Goal: Navigation & Orientation: Find specific page/section

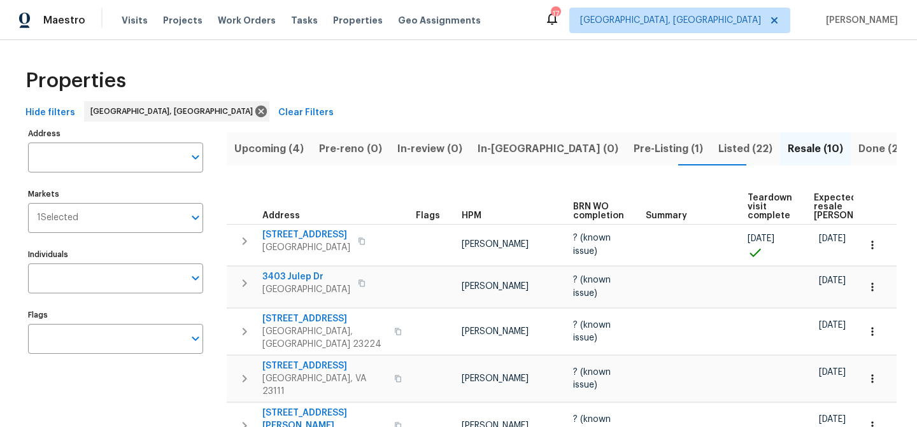
scroll to position [39, 0]
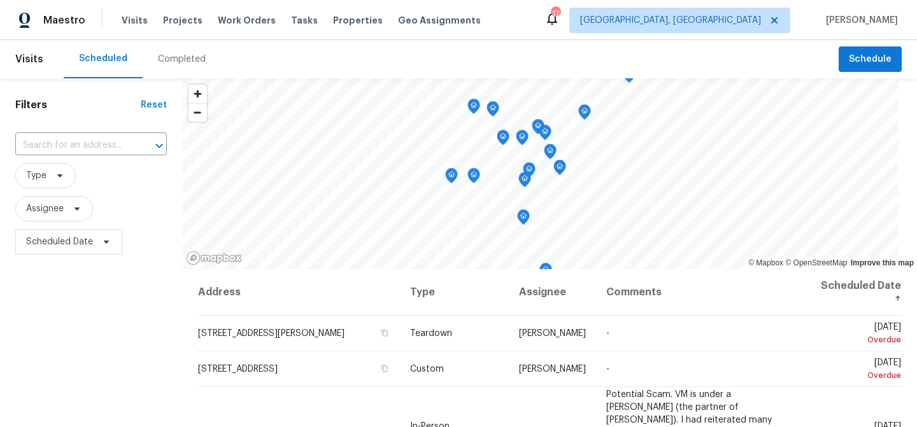
click at [330, 27] on div "Visits Projects Work Orders Tasks Properties Geo Assignments" at bounding box center [309, 20] width 374 height 25
click at [343, 25] on span "Properties" at bounding box center [358, 20] width 50 height 13
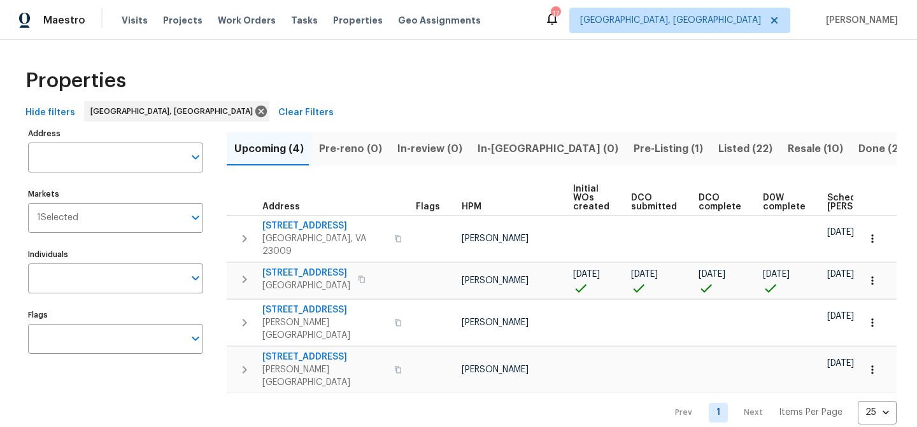
click at [788, 148] on span "Resale (10)" at bounding box center [815, 149] width 55 height 18
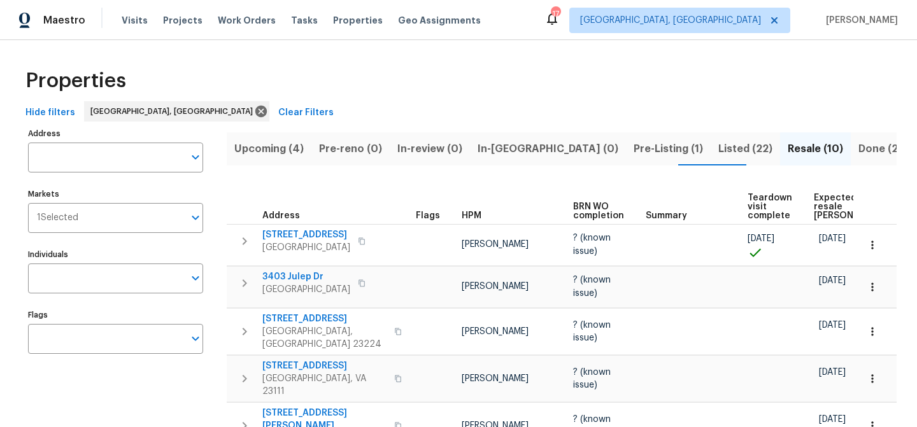
click at [718, 153] on span "Listed (22)" at bounding box center [745, 149] width 54 height 18
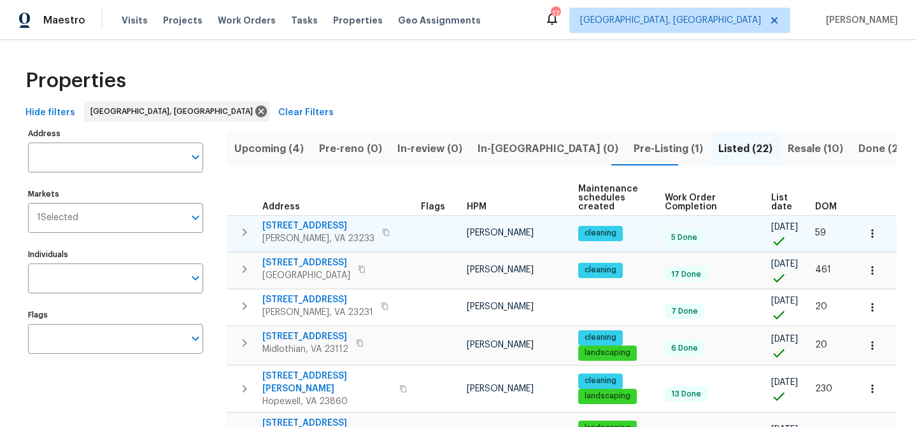
click at [248, 229] on icon "button" at bounding box center [244, 232] width 15 height 15
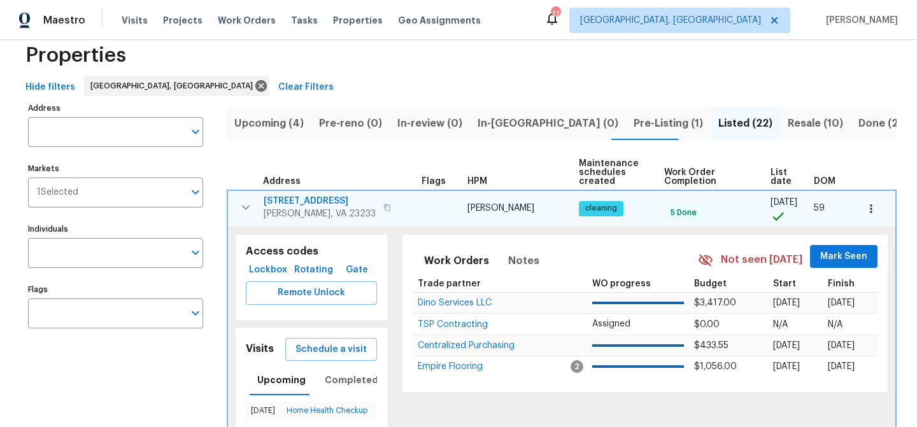
scroll to position [11, 0]
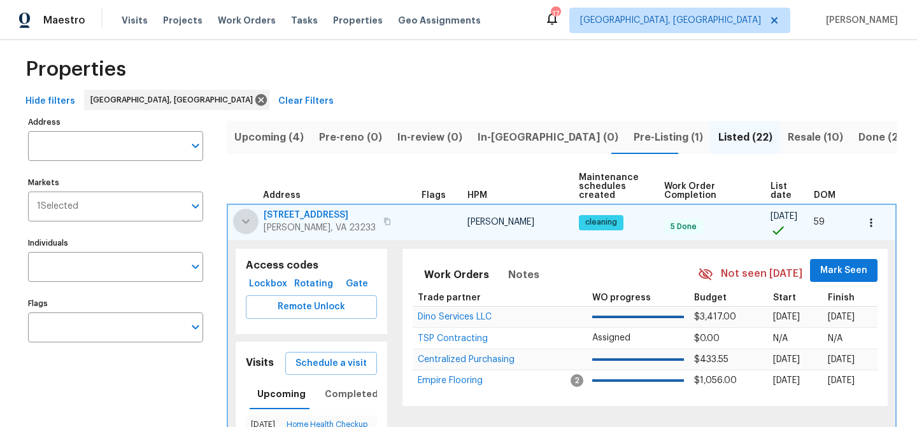
click at [245, 216] on icon "button" at bounding box center [245, 221] width 15 height 15
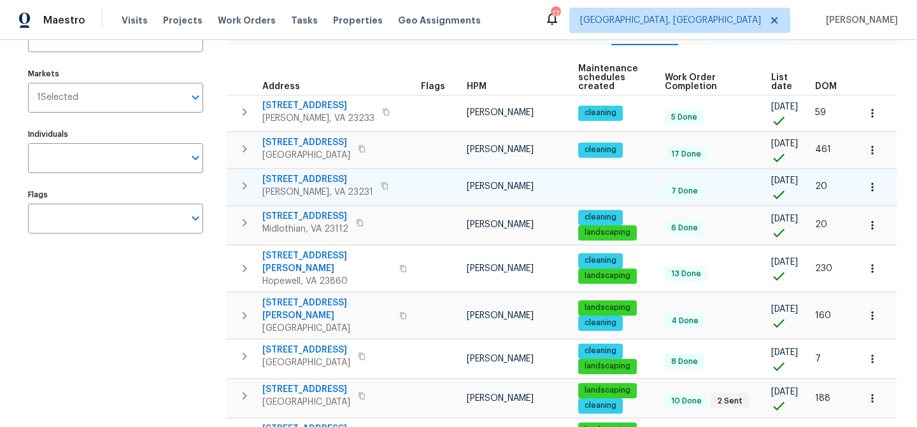
scroll to position [0, 0]
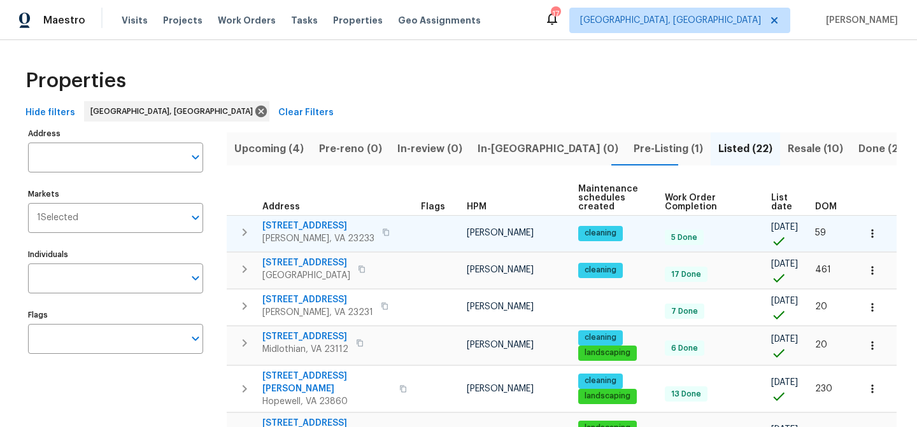
drag, startPoint x: 263, startPoint y: 226, endPoint x: 341, endPoint y: 225, distance: 77.7
click at [340, 225] on span "[STREET_ADDRESS]" at bounding box center [318, 226] width 112 height 13
click at [382, 231] on icon "button" at bounding box center [386, 233] width 8 height 8
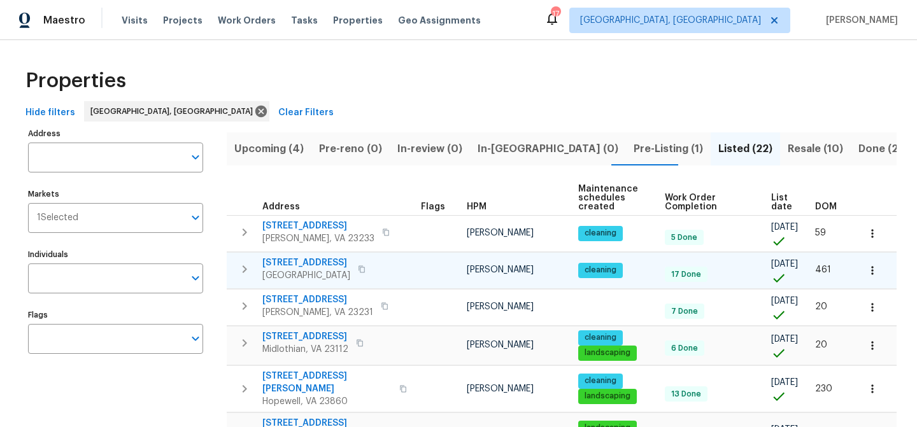
click at [359, 265] on icon "button" at bounding box center [362, 269] width 8 height 8
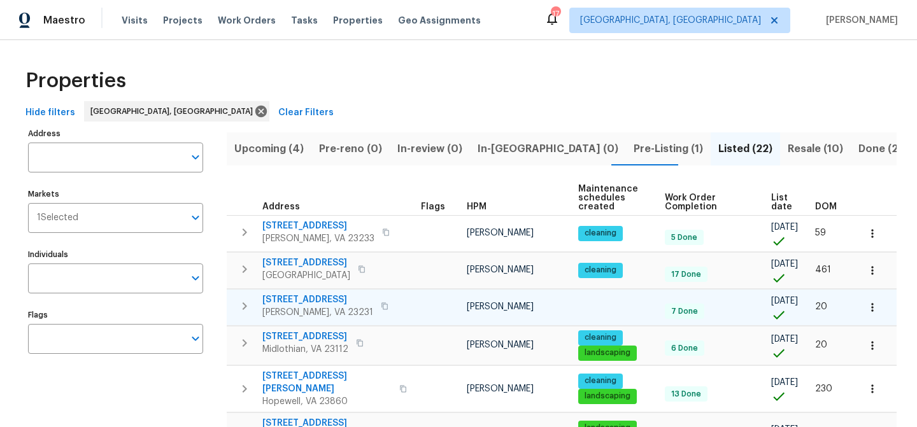
click at [381, 304] on icon "button" at bounding box center [385, 306] width 8 height 8
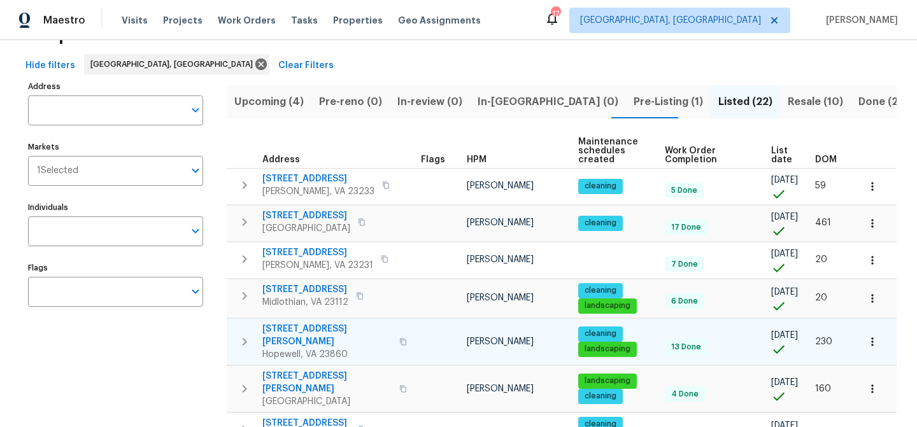
scroll to position [57, 0]
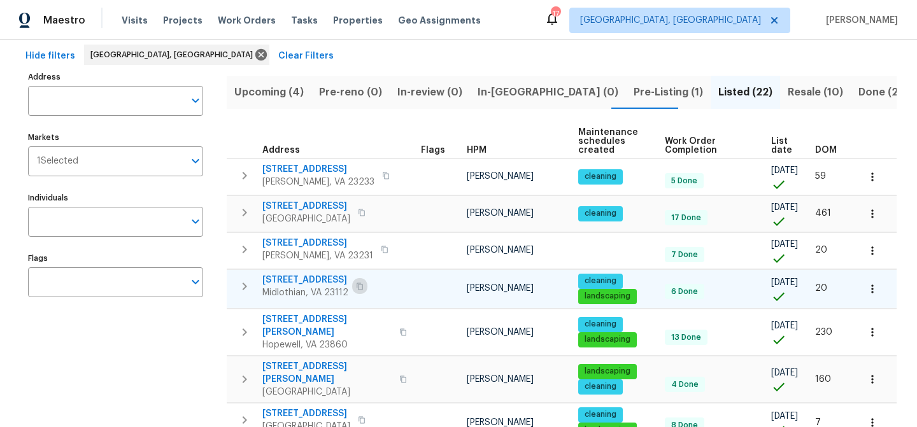
click at [356, 285] on icon "button" at bounding box center [360, 287] width 8 height 8
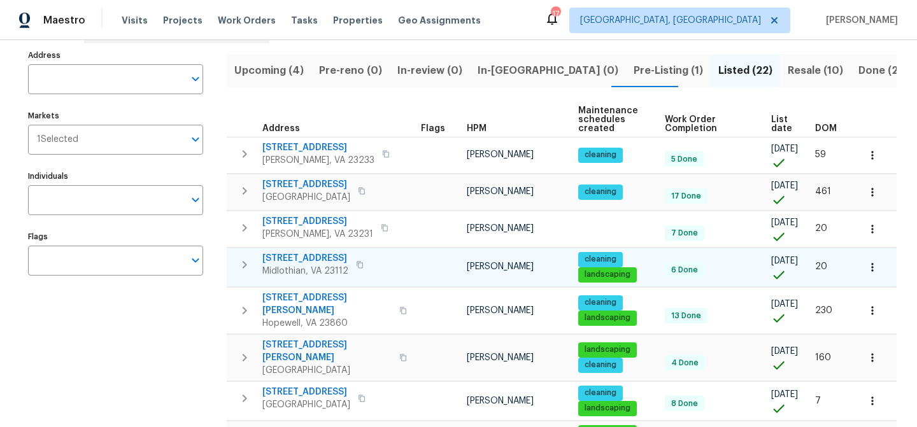
scroll to position [97, 0]
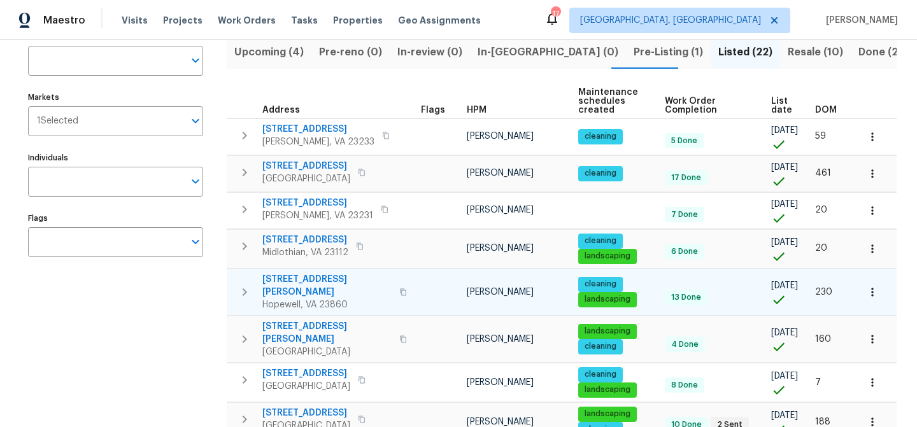
click at [399, 288] on icon "button" at bounding box center [403, 292] width 8 height 8
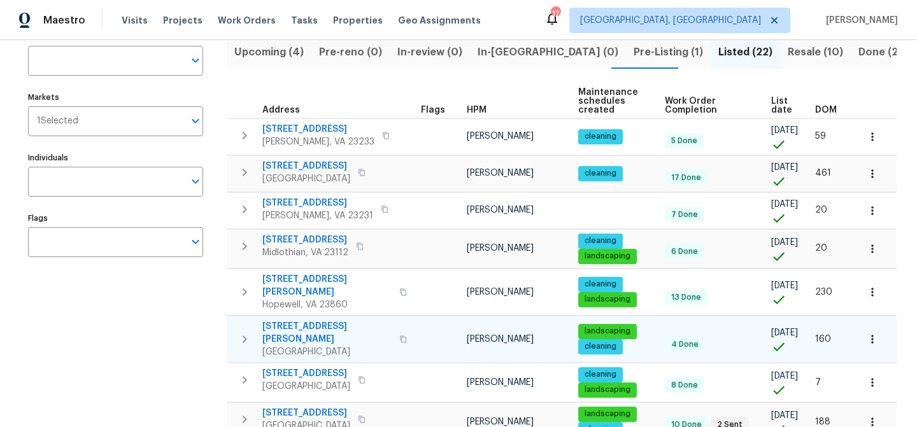
click at [399, 335] on icon "button" at bounding box center [403, 339] width 8 height 8
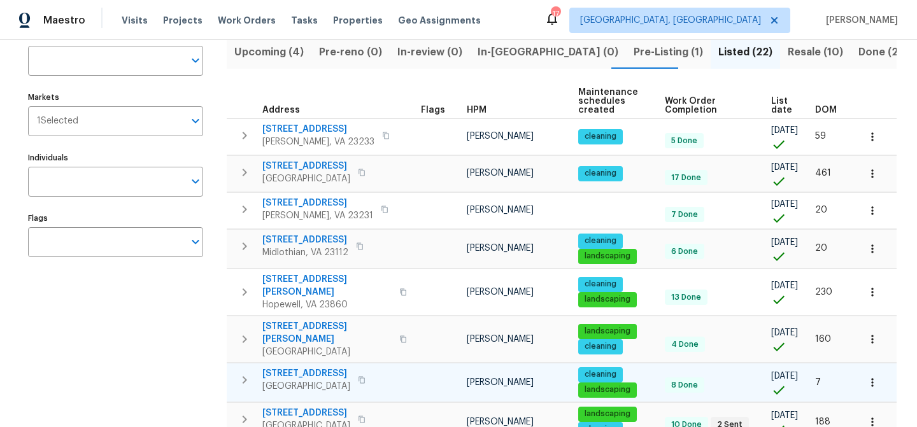
click at [364, 376] on icon "button" at bounding box center [361, 379] width 6 height 7
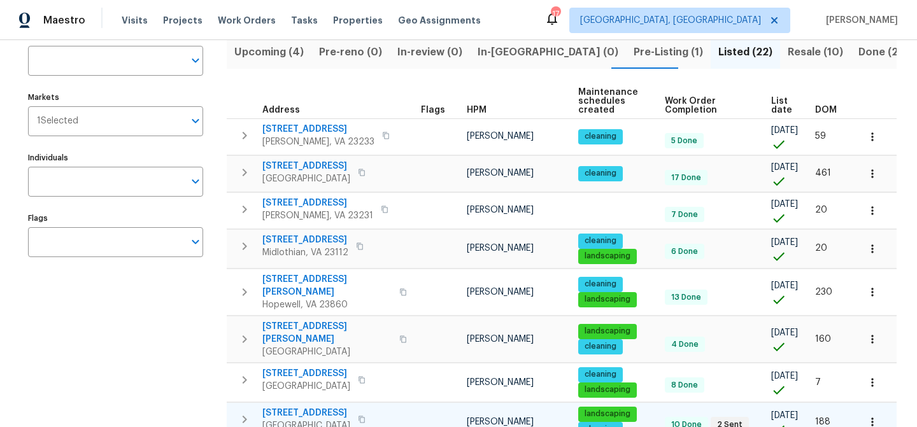
click at [369, 411] on button "button" at bounding box center [361, 420] width 15 height 18
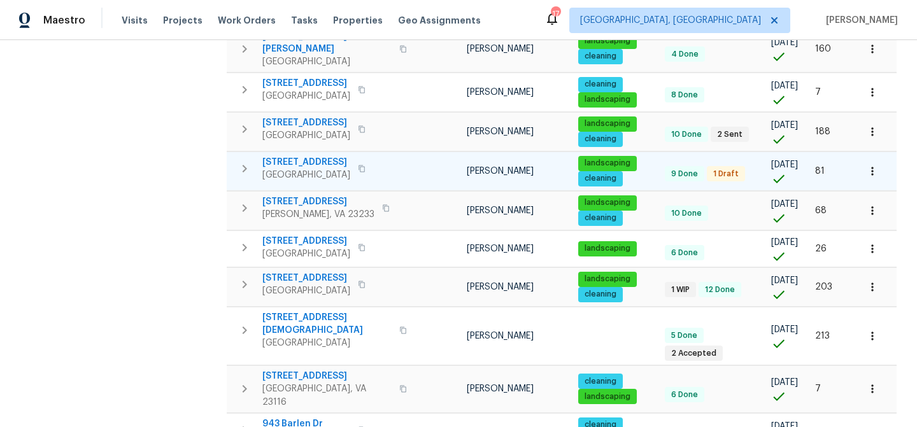
scroll to position [388, 0]
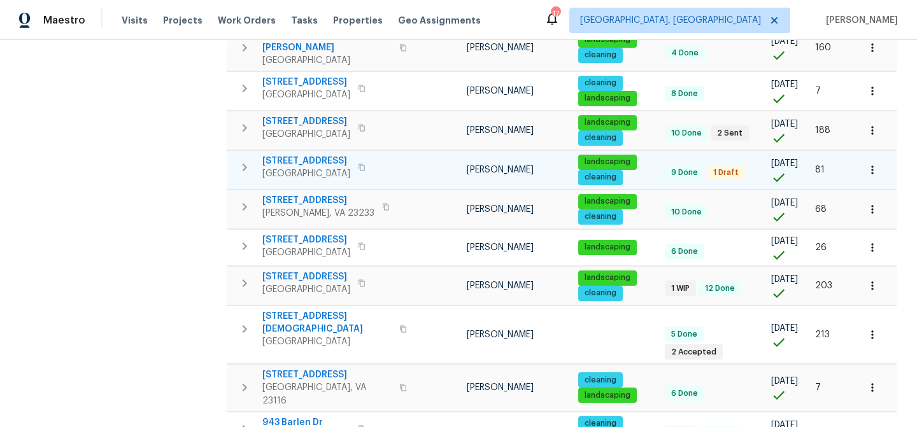
click at [365, 164] on icon "button" at bounding box center [361, 167] width 6 height 7
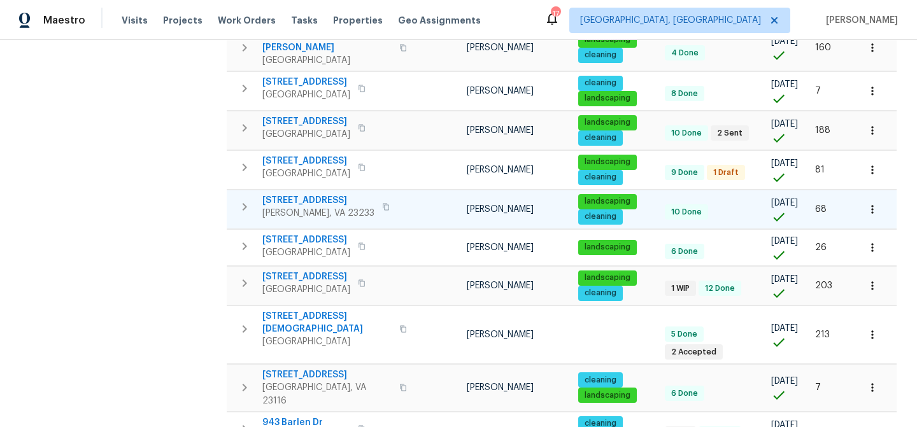
click at [382, 203] on icon "button" at bounding box center [386, 207] width 8 height 8
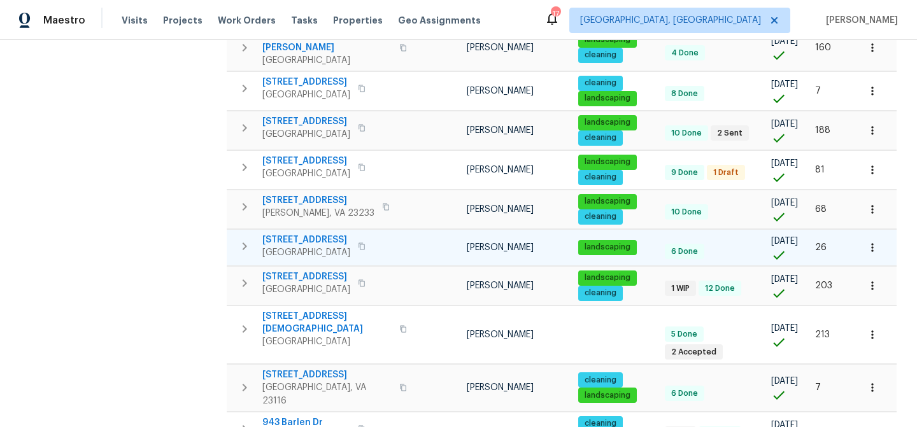
click at [365, 243] on icon "button" at bounding box center [361, 246] width 6 height 7
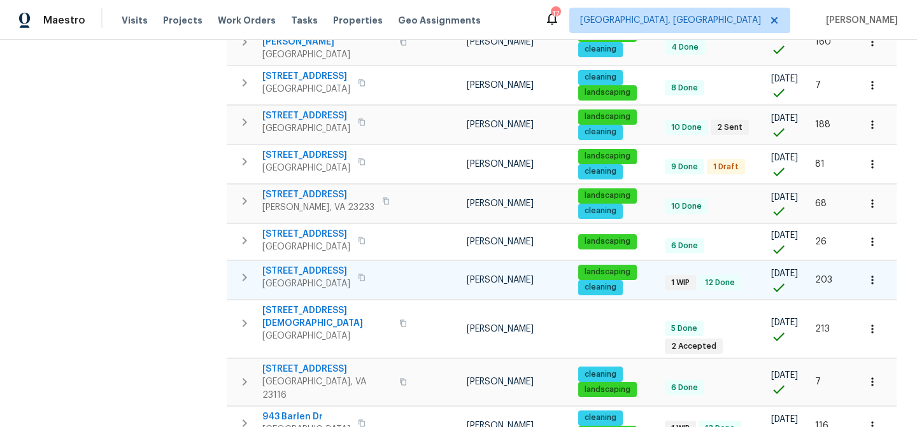
scroll to position [404, 0]
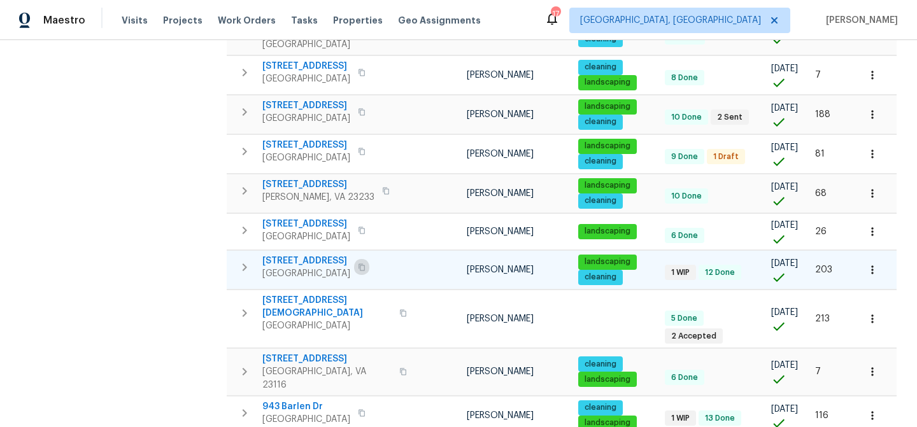
click at [365, 264] on icon "button" at bounding box center [362, 268] width 8 height 8
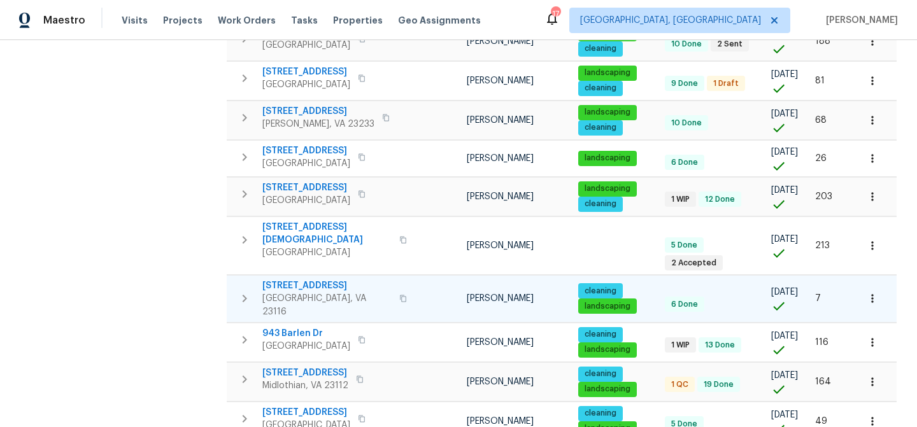
scroll to position [483, 0]
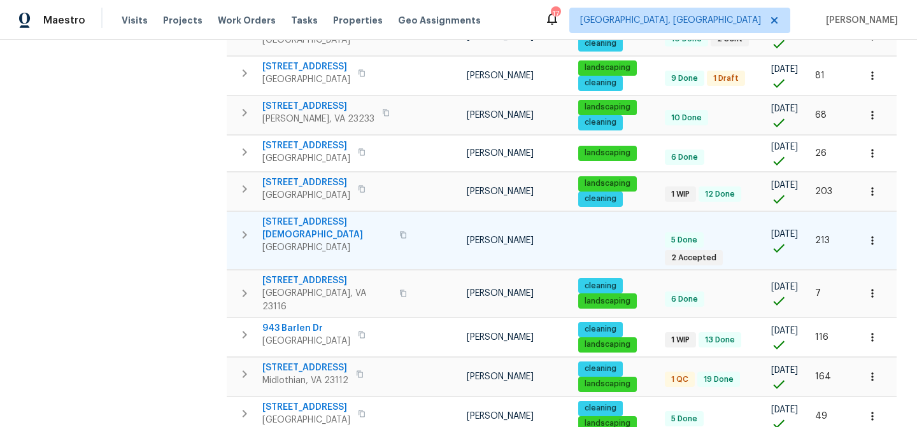
click at [399, 231] on icon "button" at bounding box center [403, 235] width 8 height 8
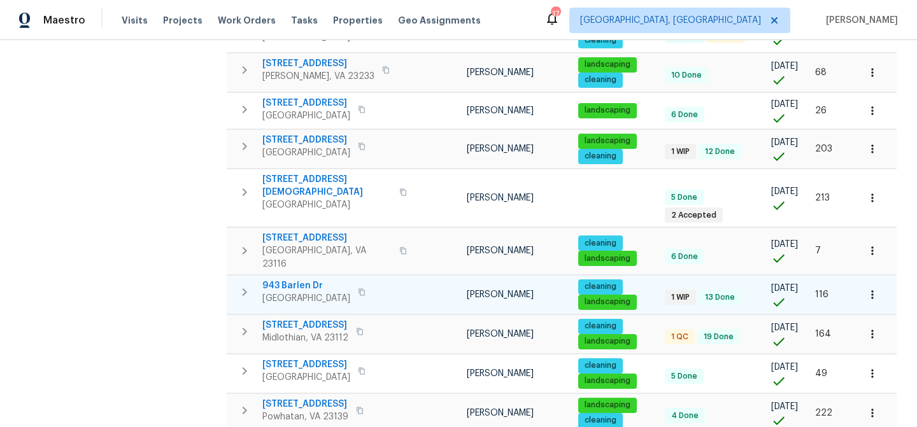
scroll to position [553, 0]
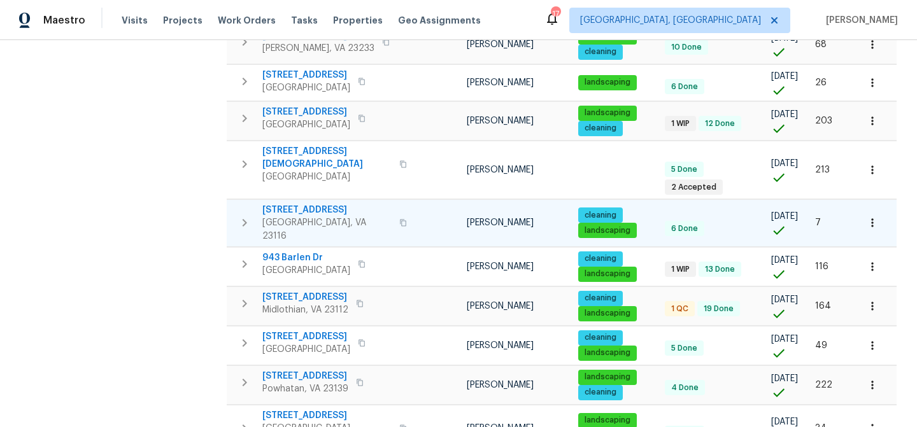
click at [399, 219] on icon "button" at bounding box center [403, 223] width 8 height 8
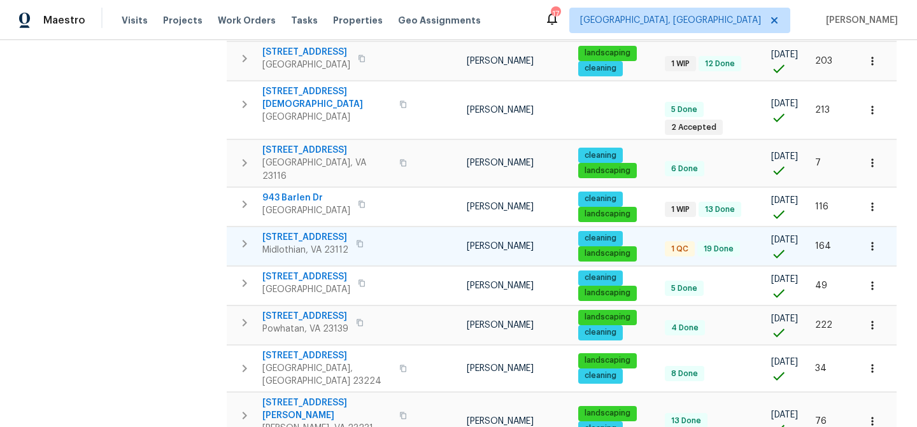
scroll to position [625, 0]
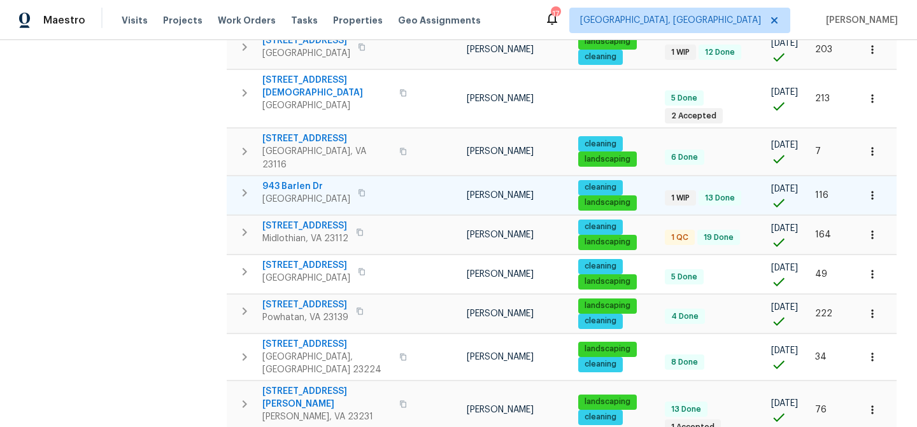
click at [362, 189] on icon "button" at bounding box center [362, 193] width 8 height 8
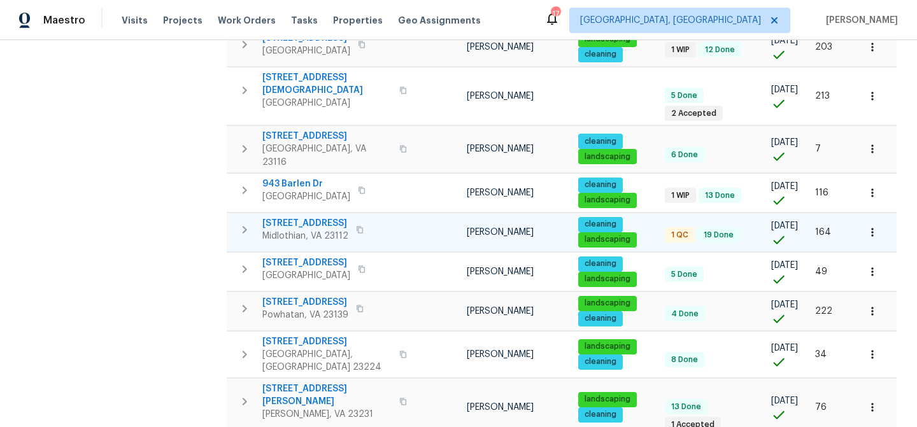
scroll to position [649, 0]
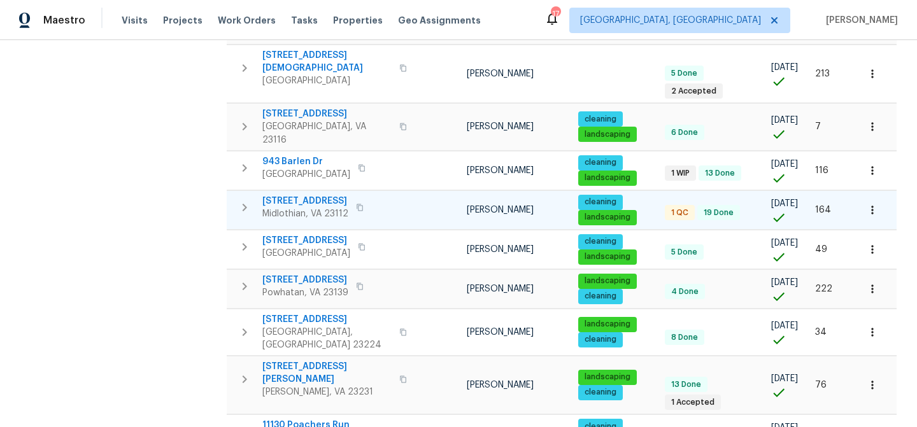
click at [363, 204] on icon "button" at bounding box center [360, 207] width 6 height 7
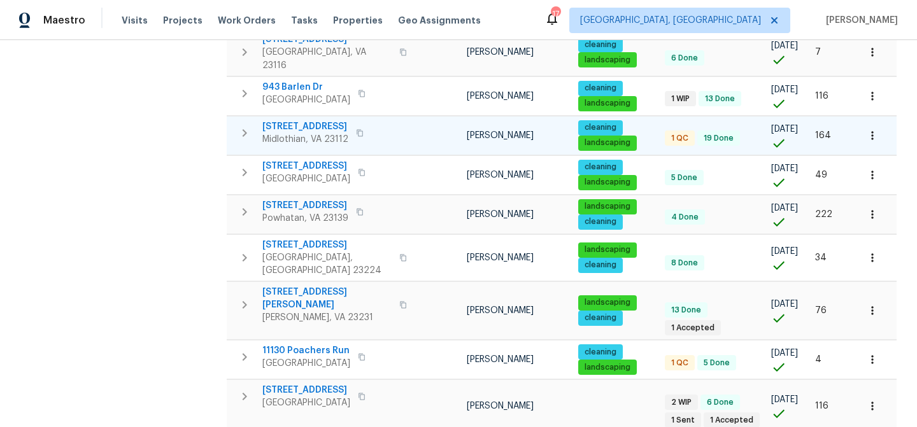
scroll to position [733, 0]
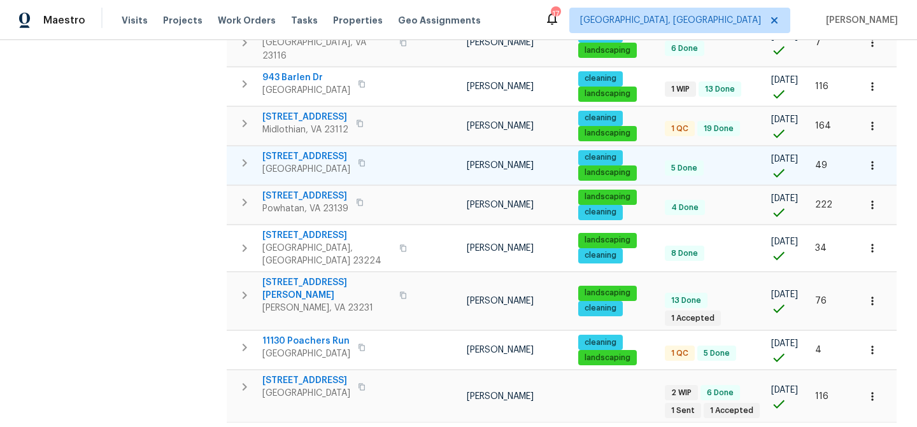
click at [362, 154] on button "button" at bounding box center [361, 163] width 15 height 18
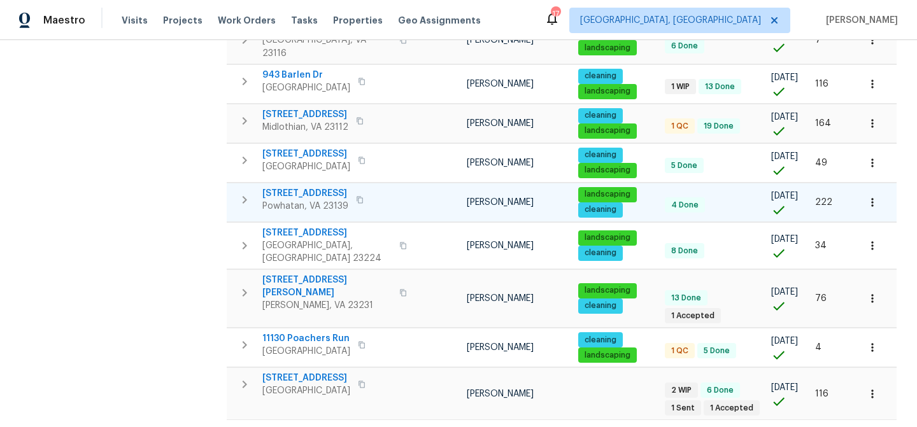
scroll to position [736, 0]
click at [363, 196] on icon "button" at bounding box center [360, 199] width 6 height 7
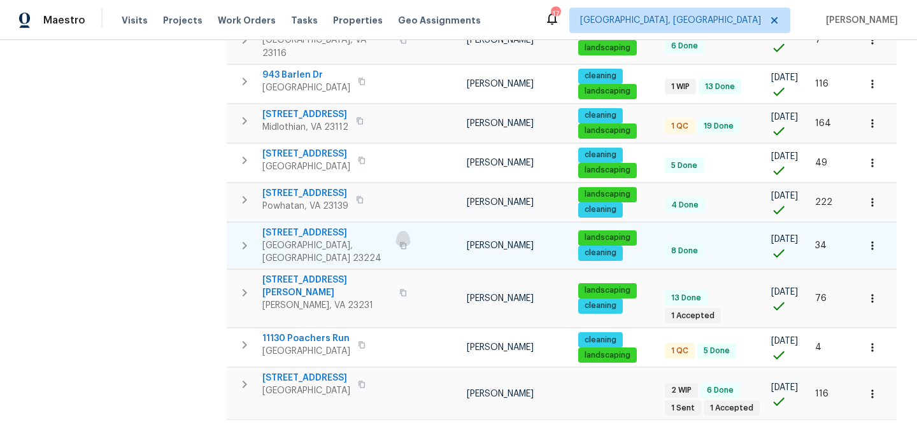
click at [400, 242] on icon "button" at bounding box center [403, 245] width 6 height 7
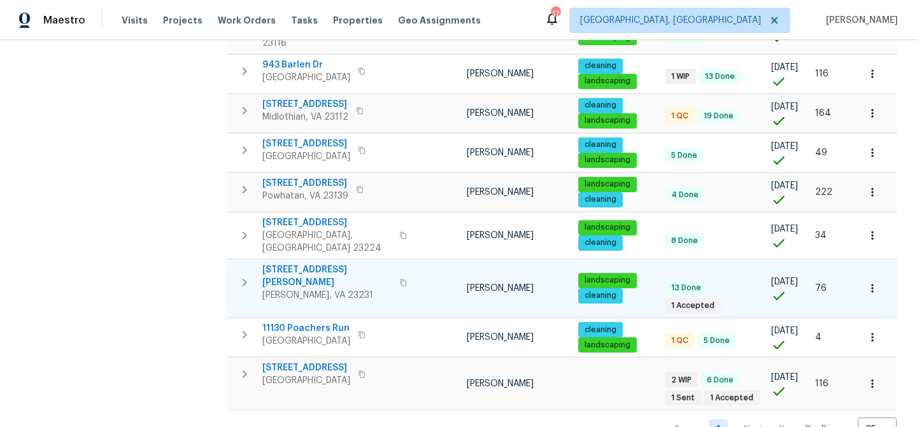
scroll to position [747, 0]
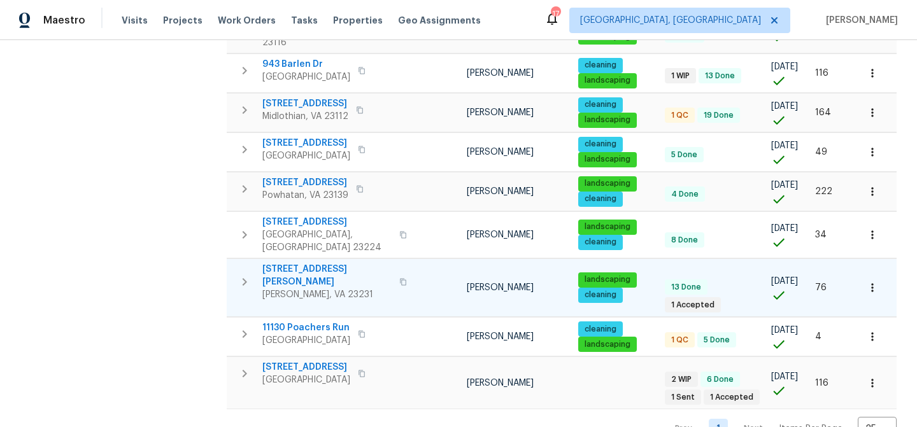
click at [395, 267] on button "button" at bounding box center [402, 282] width 15 height 31
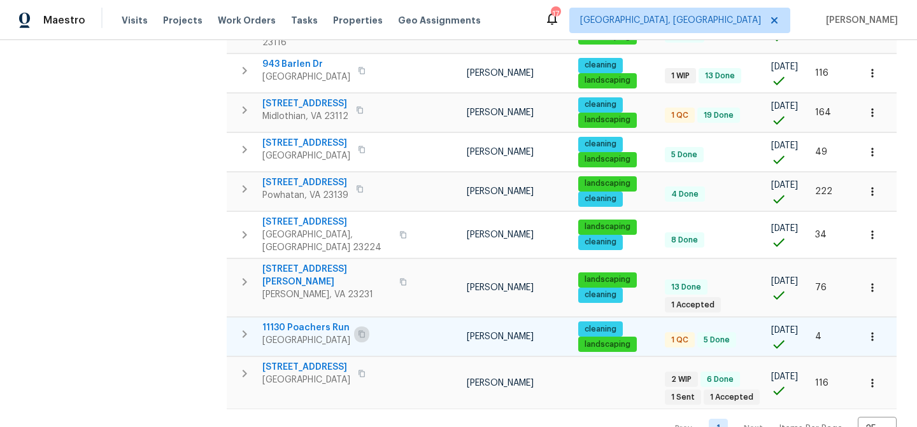
click at [365, 331] on icon "button" at bounding box center [361, 334] width 6 height 7
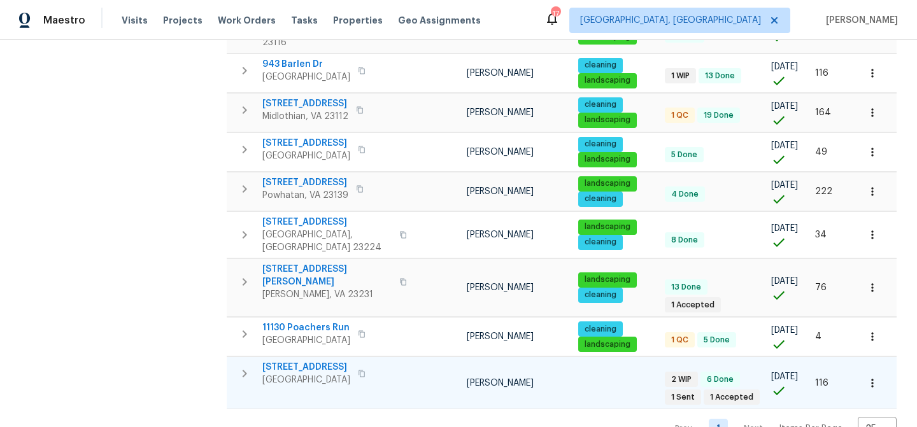
click at [359, 370] on icon "button" at bounding box center [362, 374] width 8 height 8
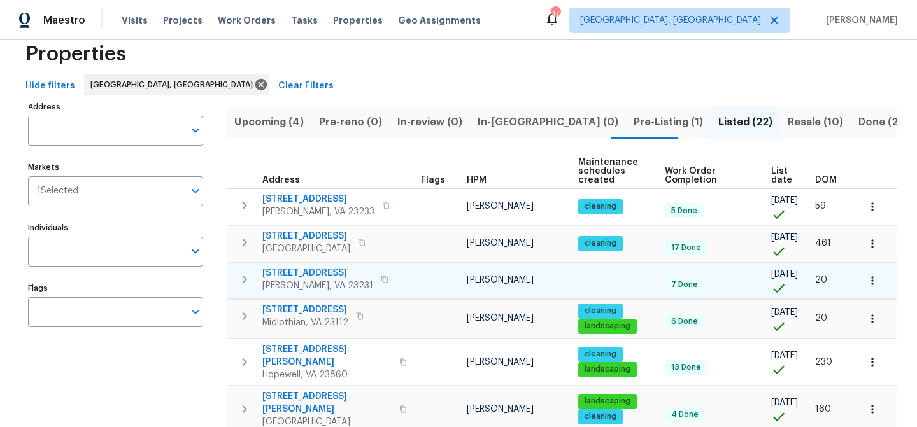
scroll to position [0, 0]
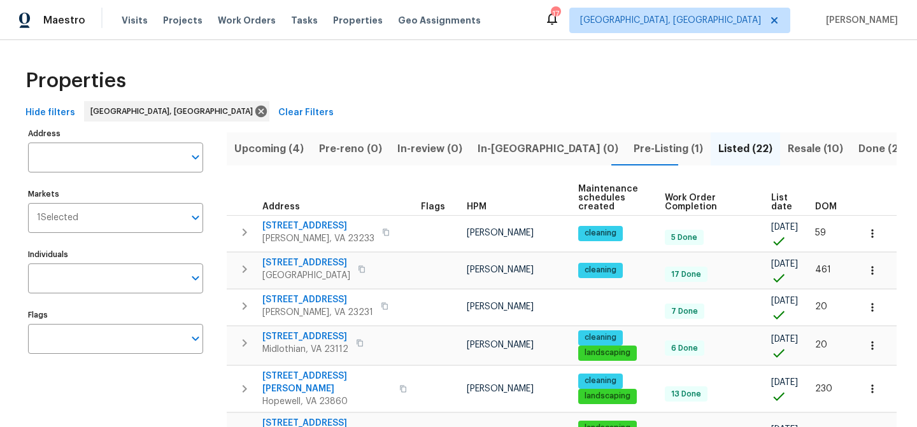
click at [780, 138] on button "Resale (10)" at bounding box center [815, 148] width 71 height 33
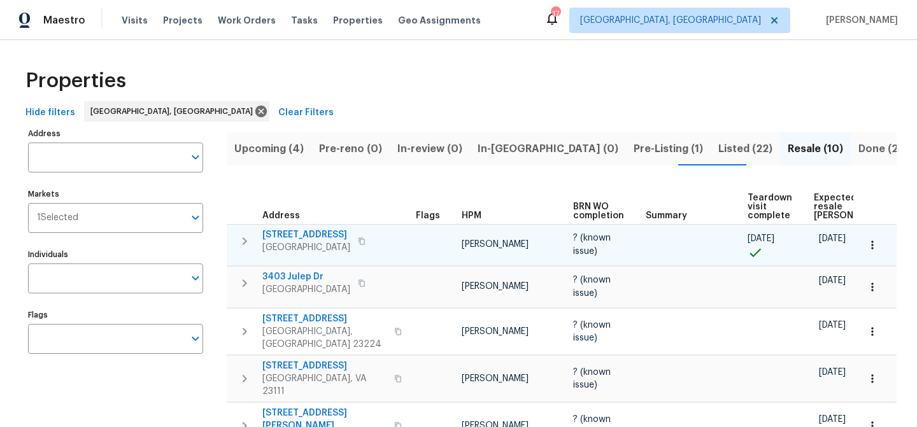
click at [365, 242] on icon "button" at bounding box center [362, 241] width 8 height 8
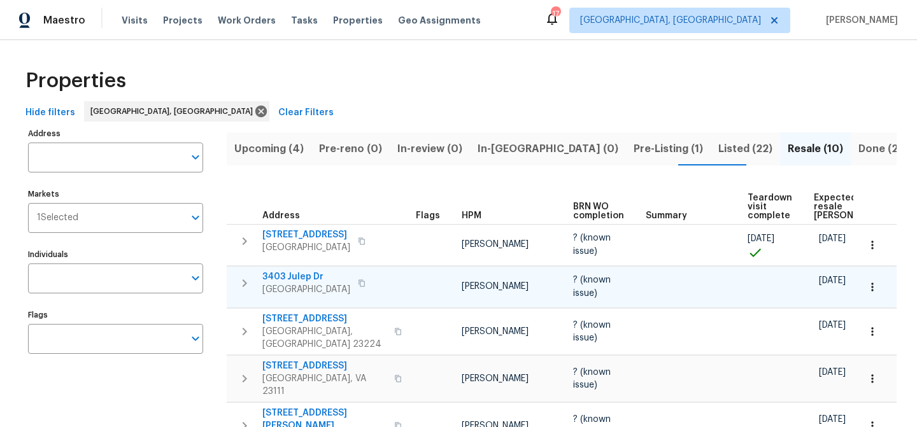
click at [369, 282] on button "button" at bounding box center [361, 283] width 15 height 18
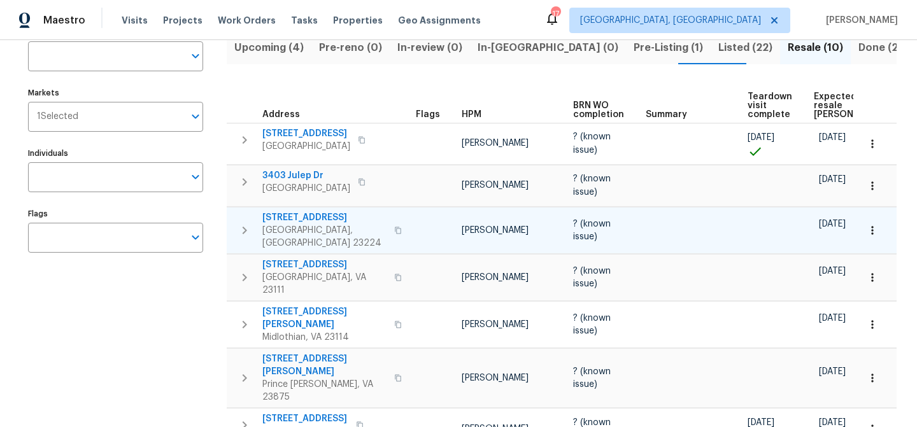
click at [394, 227] on icon "button" at bounding box center [398, 231] width 8 height 8
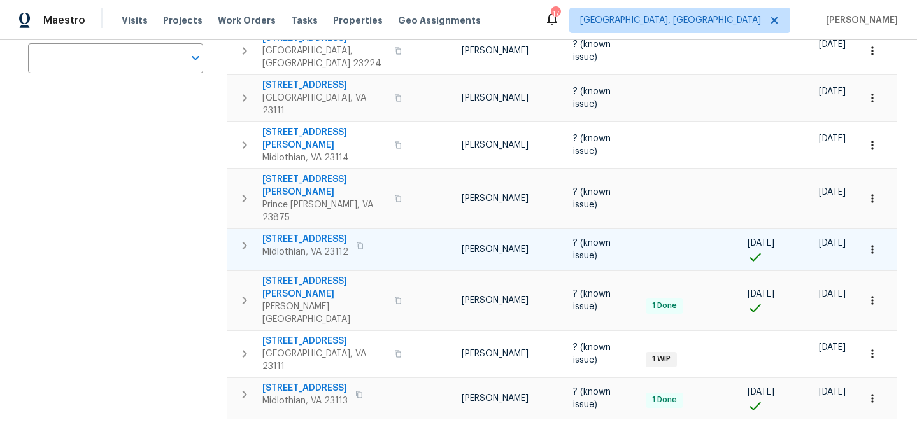
scroll to position [287, 0]
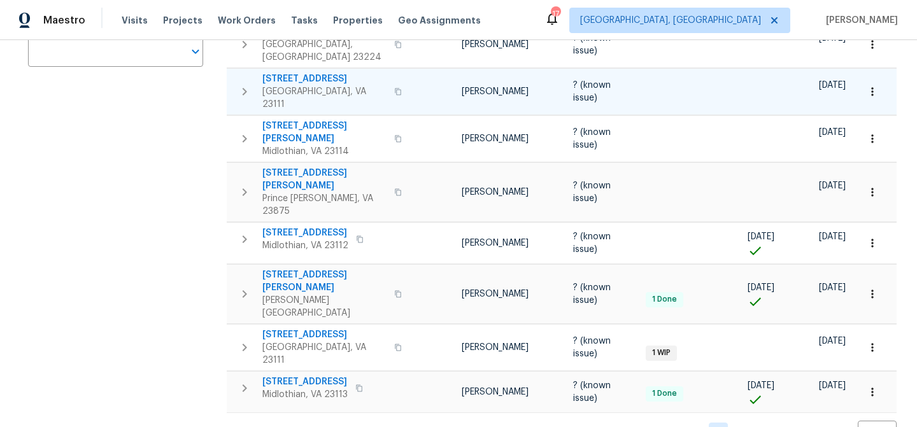
click at [395, 88] on icon "button" at bounding box center [398, 91] width 6 height 7
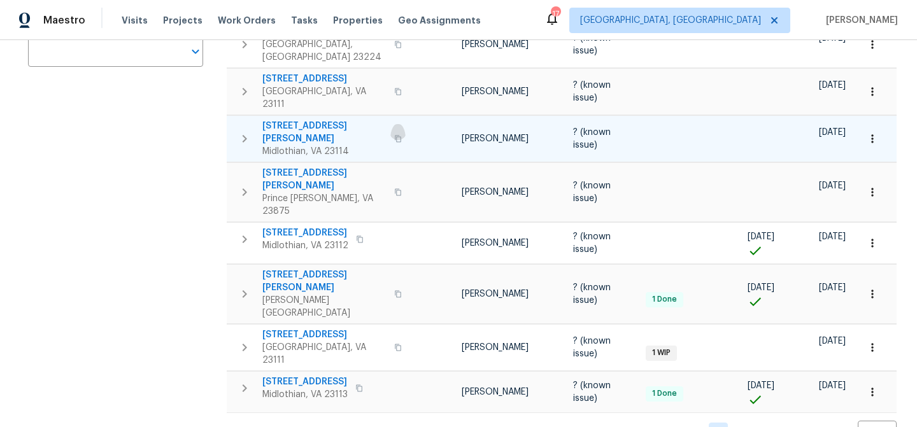
click at [394, 135] on icon "button" at bounding box center [398, 139] width 8 height 8
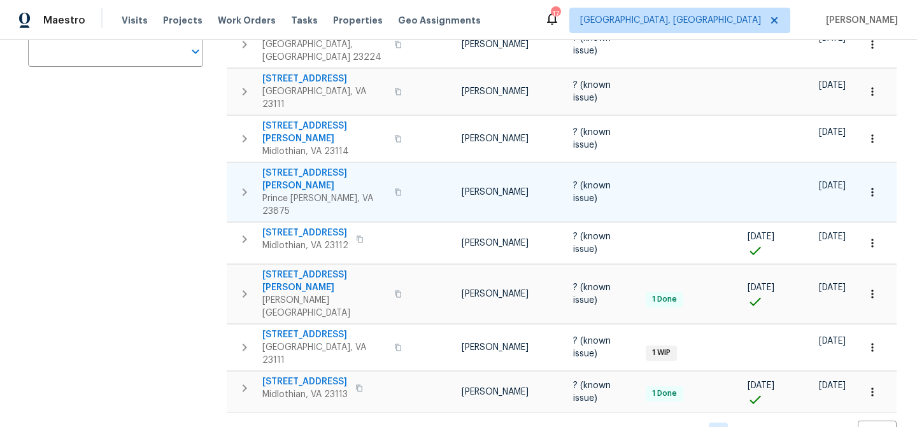
click at [395, 188] on icon "button" at bounding box center [398, 191] width 6 height 7
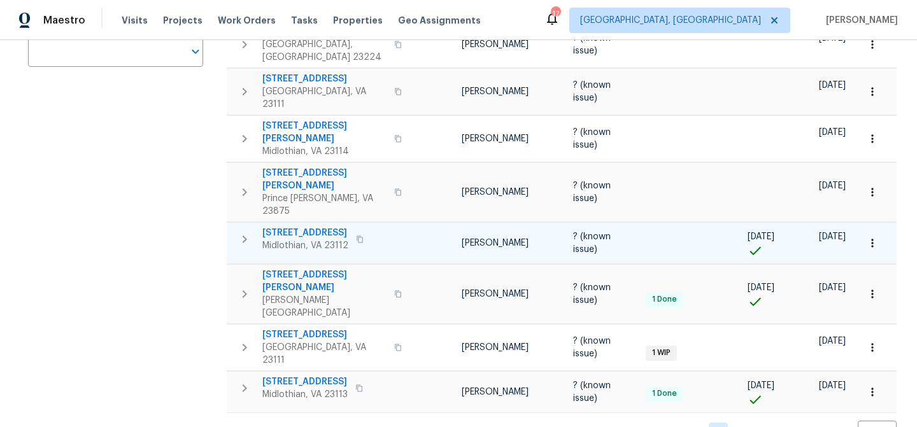
click at [358, 236] on icon "button" at bounding box center [360, 240] width 8 height 8
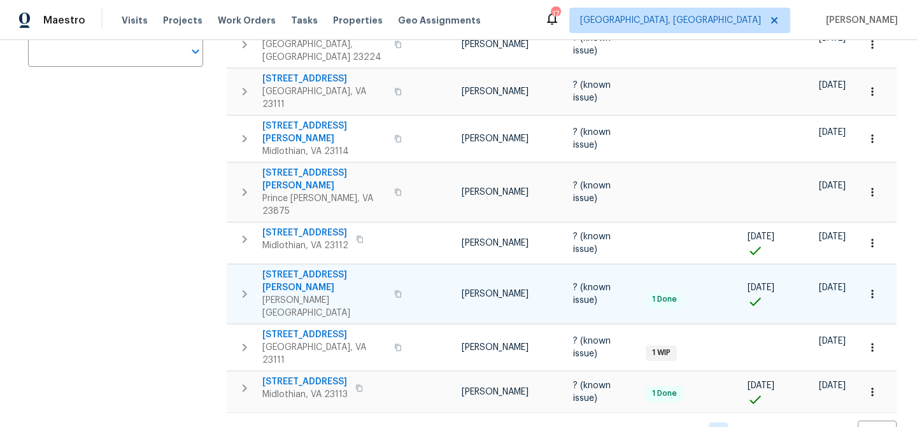
click at [395, 290] on icon "button" at bounding box center [398, 293] width 6 height 7
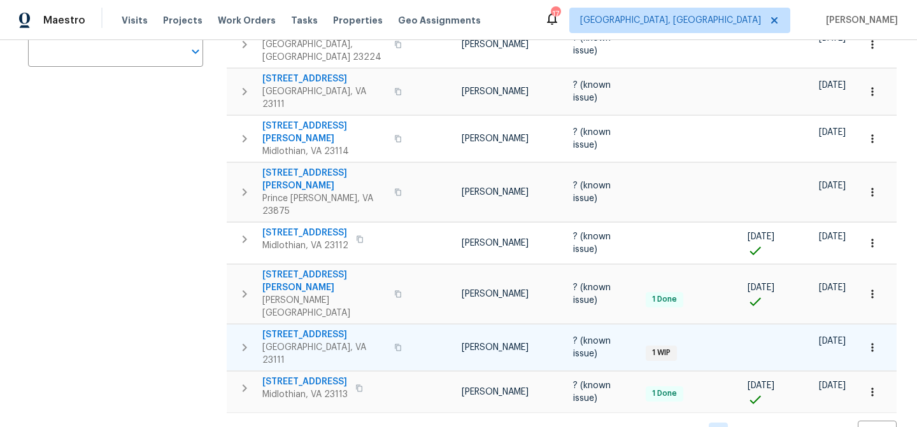
click at [394, 344] on icon "button" at bounding box center [398, 348] width 8 height 8
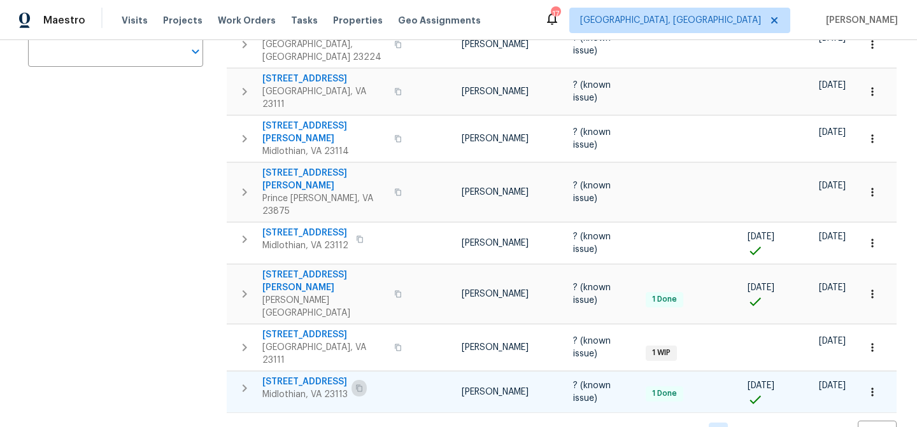
click at [358, 385] on icon "button" at bounding box center [359, 388] width 6 height 7
